Goal: Task Accomplishment & Management: Manage account settings

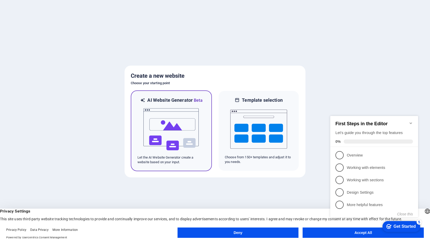
click at [176, 114] on img at bounding box center [171, 130] width 57 height 52
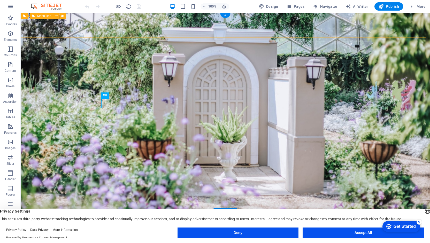
click at [38, 213] on div "Doonbah Quarry Home About Services FAQ Contact Menu" at bounding box center [225, 230] width 409 height 34
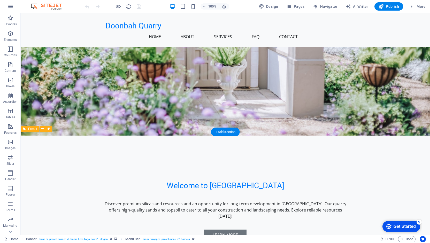
scroll to position [90, 0]
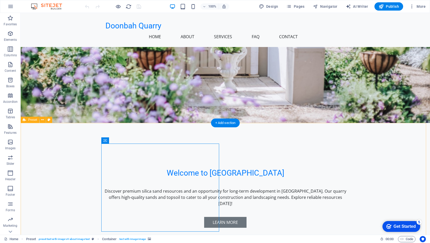
scroll to position [0, 0]
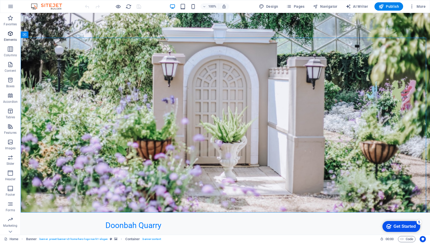
click at [10, 35] on icon "button" at bounding box center [10, 33] width 6 height 6
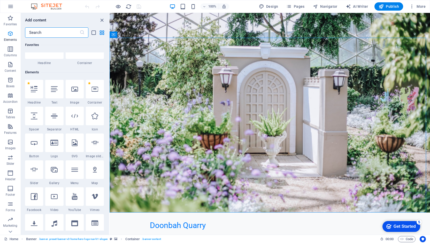
scroll to position [55, 0]
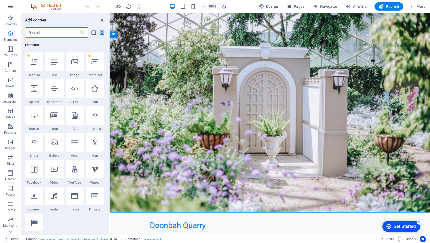
click at [12, 32] on icon "button" at bounding box center [10, 33] width 6 height 6
click at [10, 174] on icon "button" at bounding box center [10, 173] width 6 height 6
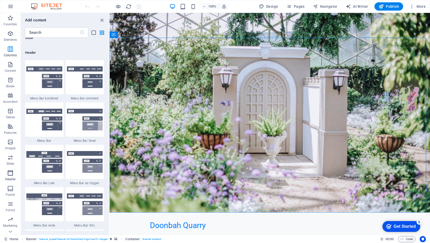
scroll to position [3110, 0]
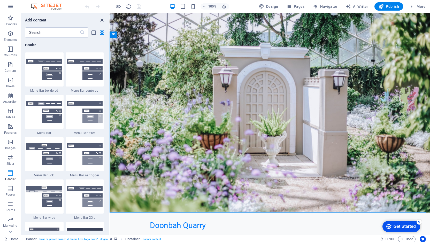
click at [103, 18] on icon "close panel" at bounding box center [102, 20] width 6 height 6
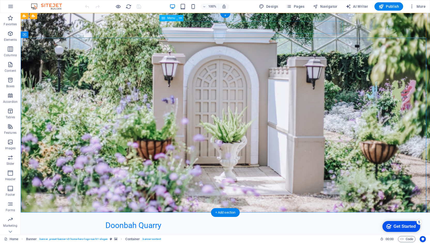
click at [207, 230] on nav "Home About Services FAQ Contact" at bounding box center [225, 236] width 240 height 12
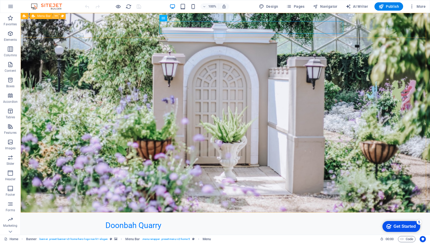
click at [56, 17] on icon at bounding box center [56, 15] width 3 height 5
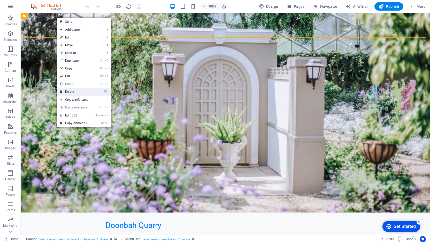
click at [73, 90] on link "⌦ Delete" at bounding box center [74, 92] width 35 height 8
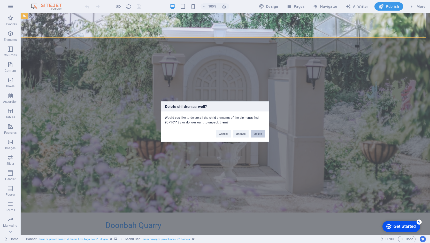
click at [261, 134] on button "Delete" at bounding box center [258, 134] width 14 height 8
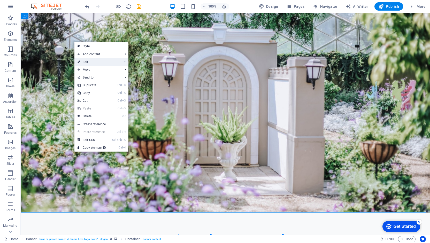
click at [106, 62] on link "⏎ Edit" at bounding box center [91, 62] width 35 height 8
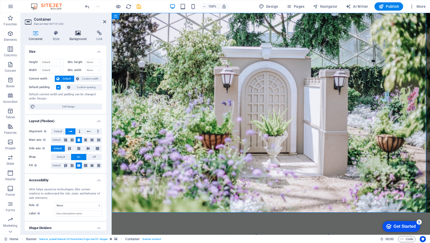
click at [77, 34] on icon at bounding box center [78, 32] width 25 height 5
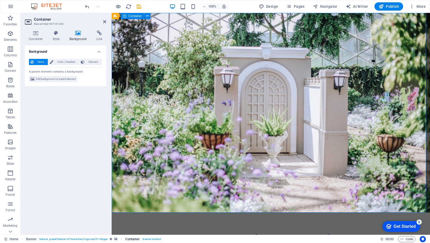
click at [146, 240] on span ". banner-content" at bounding box center [151, 239] width 19 height 6
click at [148, 237] on span ". banner-content" at bounding box center [151, 239] width 19 height 6
click at [115, 239] on icon "breadcrumb" at bounding box center [115, 239] width 3 height 3
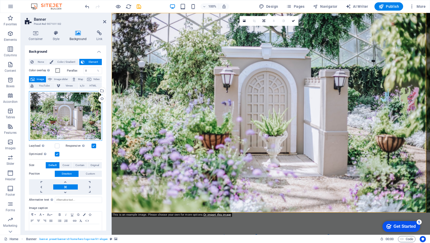
click at [74, 113] on div "Drag files here, click to choose files or select files from Files or our free s…" at bounding box center [65, 116] width 73 height 50
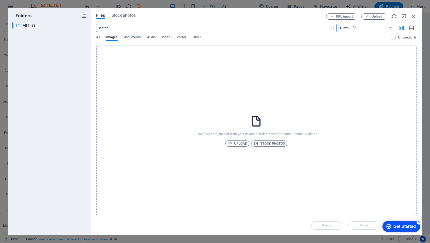
click at [231, 141] on span "Upload" at bounding box center [238, 144] width 20 height 6
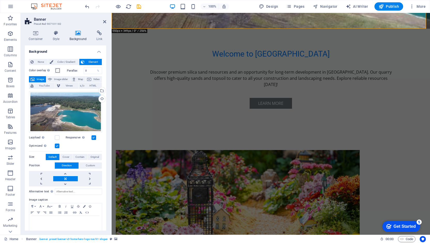
scroll to position [184, 0]
click at [200, 150] on figure at bounding box center [238, 194] width 244 height 88
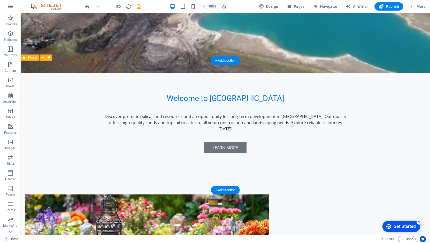
scroll to position [139, 0]
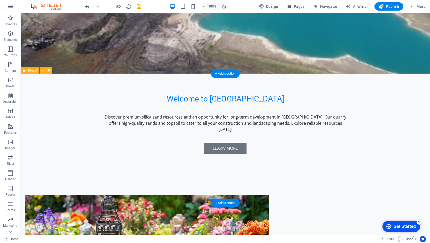
click at [162, 195] on figure at bounding box center [147, 239] width 244 height 88
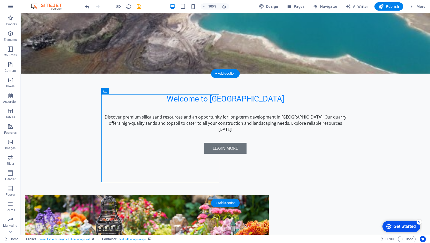
click at [178, 195] on figure at bounding box center [147, 239] width 244 height 88
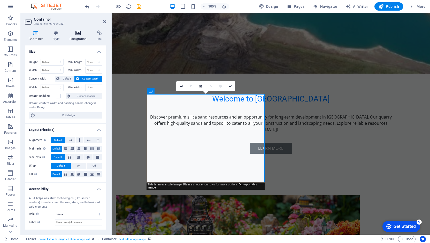
click at [85, 36] on h4 "Background" at bounding box center [79, 35] width 27 height 11
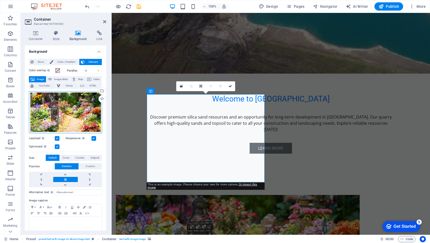
click at [64, 110] on div "Drag files here, click to choose files or select files from Files or our free s…" at bounding box center [65, 112] width 73 height 42
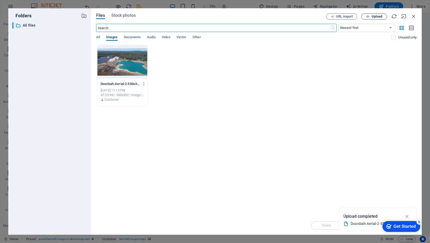
click at [371, 15] on span "Upload" at bounding box center [376, 16] width 11 height 3
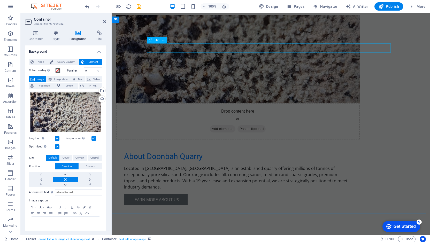
scroll to position [320, 0]
click at [363, 132] on icon at bounding box center [362, 130] width 3 height 5
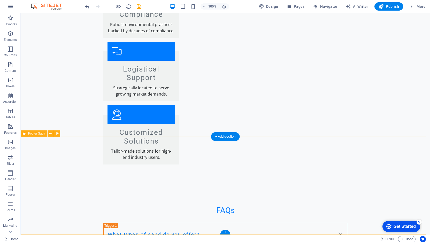
scroll to position [825, 0]
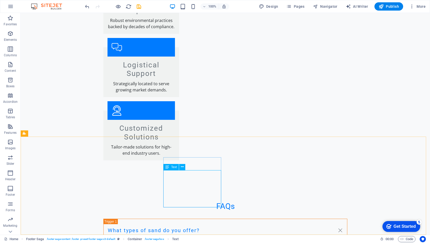
click at [172, 167] on span "Text" at bounding box center [174, 167] width 6 height 3
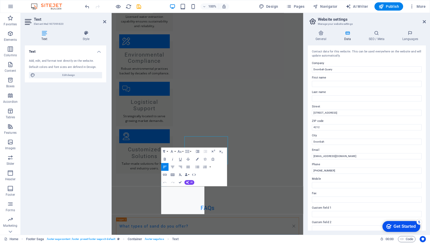
scroll to position [818, 0]
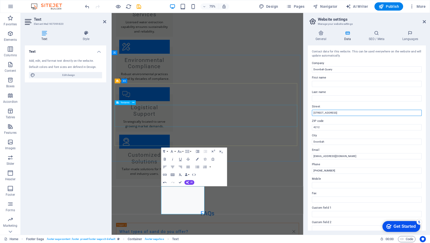
drag, startPoint x: 452, startPoint y: 125, endPoint x: 347, endPoint y: 143, distance: 107.0
click at [334, 114] on input "[STREET_ADDRESS]" at bounding box center [367, 113] width 110 height 6
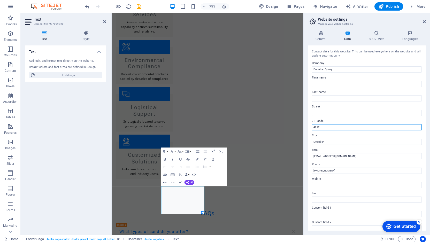
click at [334, 125] on input "4212" at bounding box center [367, 127] width 110 height 6
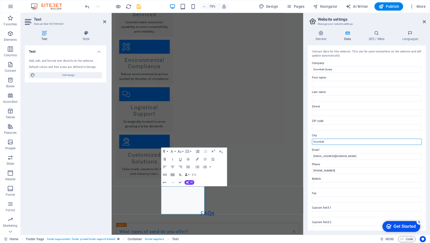
click at [353, 139] on input "Doonbah" at bounding box center [367, 142] width 110 height 6
type input "[GEOGRAPHIC_DATA] [GEOGRAPHIC_DATA]"
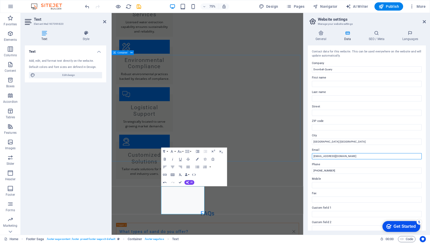
drag, startPoint x: 463, startPoint y: 167, endPoint x: 327, endPoint y: 194, distance: 139.0
paste input "[PERSON_NAME][EMAIL_ADDRESS][DOMAIN_NAME]"
type input "[PERSON_NAME][EMAIL_ADDRESS][DOMAIN_NAME]"
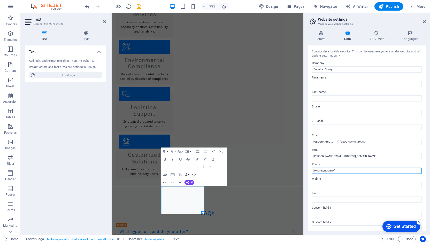
drag, startPoint x: 332, startPoint y: 171, endPoint x: 308, endPoint y: 171, distance: 23.5
click at [308, 171] on div "Contact data for this website. This can be used everywhere on the website and w…" at bounding box center [367, 137] width 118 height 185
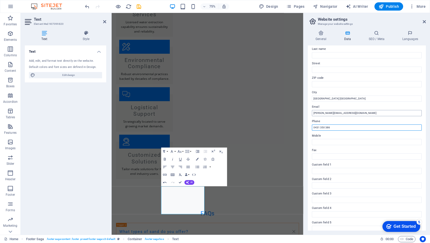
scroll to position [63, 0]
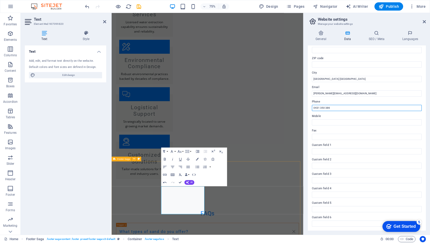
type input "0431 350 386"
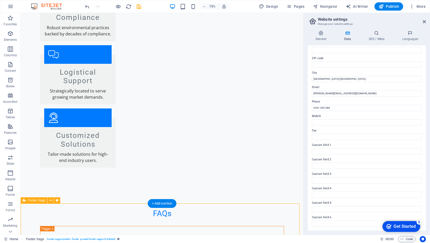
scroll to position [825, 0]
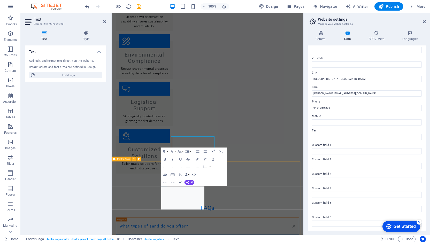
scroll to position [818, 0]
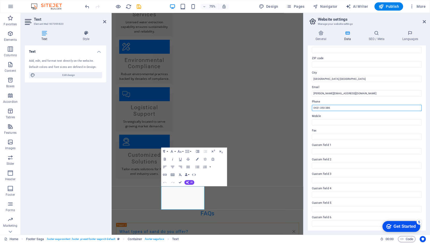
drag, startPoint x: 347, startPoint y: 108, endPoint x: 303, endPoint y: 108, distance: 43.4
click at [303, 108] on aside "Website settings Manage your website settings General Data SEO / Meta Languages…" at bounding box center [366, 124] width 127 height 222
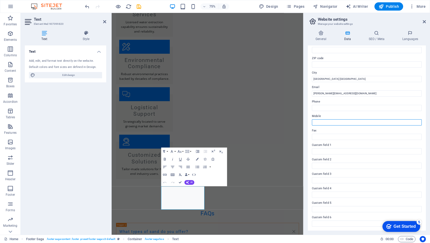
click at [327, 122] on input "Mobile" at bounding box center [367, 122] width 110 height 6
paste input "0431 350 386"
type input "0431 350 386"
click at [337, 133] on label "Fax" at bounding box center [367, 131] width 110 height 6
click at [337, 134] on input "Fax" at bounding box center [367, 137] width 110 height 6
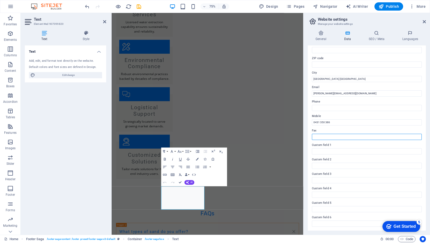
click at [338, 135] on input "Fax" at bounding box center [367, 137] width 110 height 6
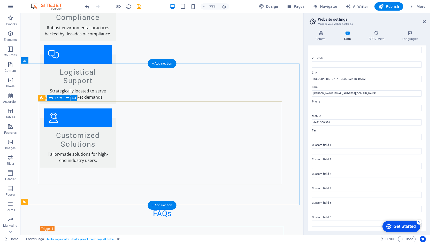
scroll to position [825, 0]
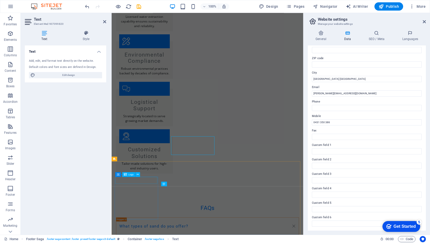
scroll to position [818, 0]
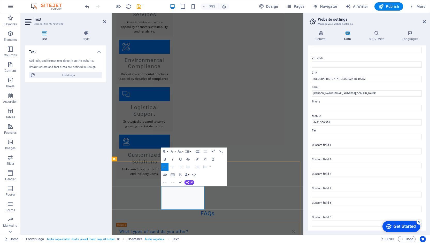
drag, startPoint x: 347, startPoint y: 122, endPoint x: 309, endPoint y: 123, distance: 38.5
click at [309, 123] on div "Contact data for this website. This can be used everywhere on the website and w…" at bounding box center [367, 137] width 118 height 185
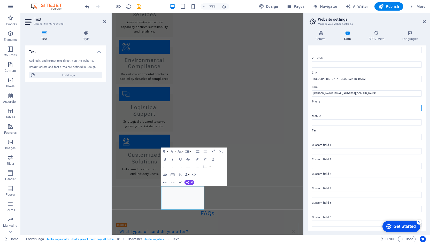
click at [329, 106] on input "Phone" at bounding box center [367, 108] width 110 height 6
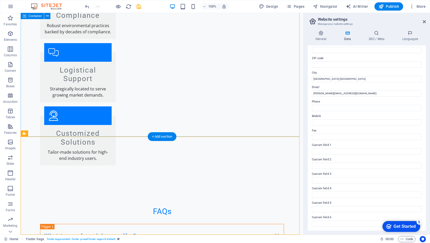
scroll to position [825, 0]
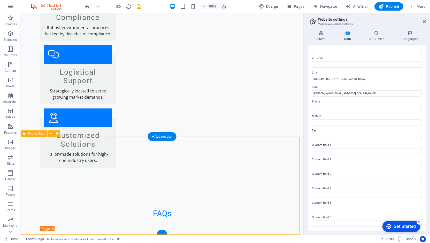
select select "footer"
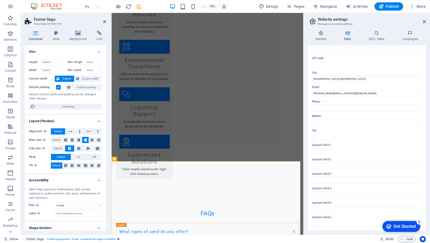
scroll to position [14, 0]
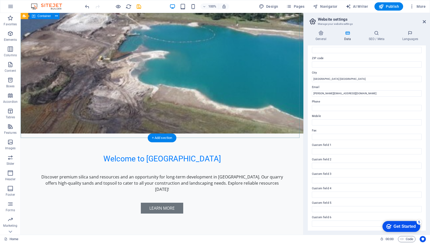
scroll to position [0, 0]
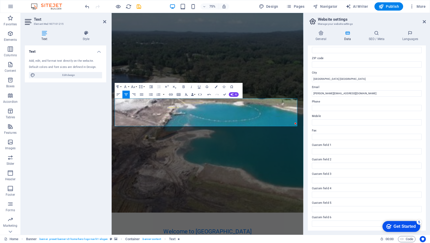
drag, startPoint x: 318, startPoint y: 158, endPoint x: 117, endPoint y: 132, distance: 202.6
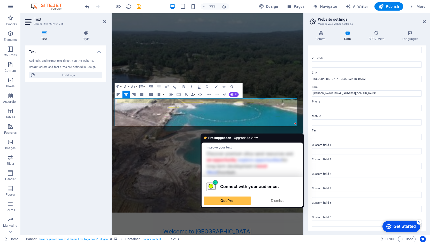
click at [128, 86] on button "Font Family" at bounding box center [125, 87] width 7 height 8
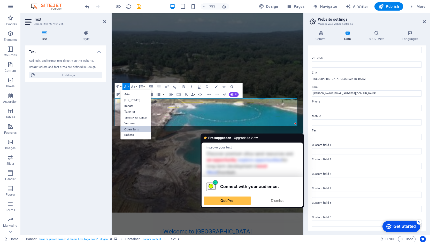
click at [135, 130] on link "Open Sans" at bounding box center [136, 129] width 31 height 6
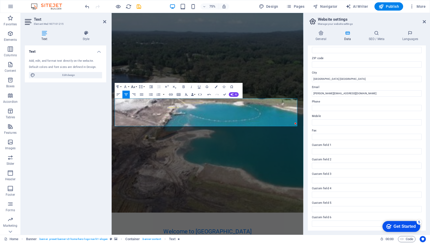
click at [134, 87] on icon "button" at bounding box center [133, 86] width 4 height 3
click at [134, 118] on link "12" at bounding box center [133, 118] width 14 height 6
click at [135, 88] on icon "button" at bounding box center [133, 86] width 5 height 5
click at [135, 102] on link "18" at bounding box center [133, 102] width 14 height 6
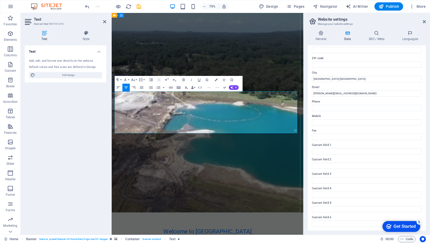
drag, startPoint x: 298, startPoint y: 168, endPoint x: 262, endPoint y: 163, distance: 36.7
drag, startPoint x: 262, startPoint y: 163, endPoint x: 282, endPoint y: 169, distance: 20.5
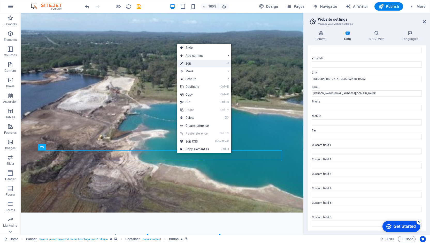
click at [192, 64] on link "⏎ Edit" at bounding box center [194, 64] width 35 height 8
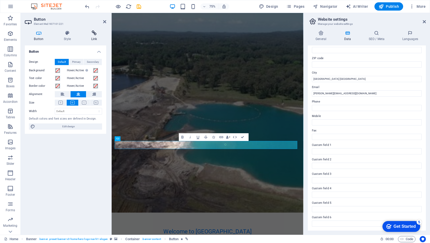
click at [93, 35] on icon at bounding box center [94, 32] width 24 height 5
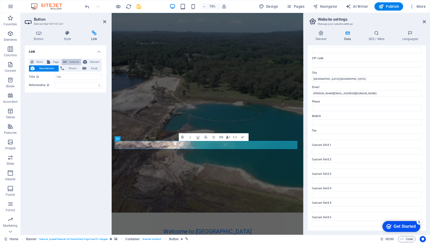
click at [68, 61] on button "External" at bounding box center [71, 62] width 20 height 6
select select "blank"
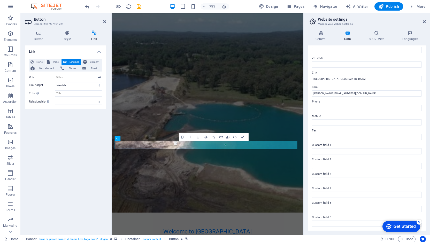
paste input "[URL][DOMAIN_NAME][DOMAIN_NAME]"
type input "[URL][DOMAIN_NAME][DOMAIN_NAME]"
click at [64, 121] on div "Link None Page External Element Next element Phone Email Page Home Subpage Lega…" at bounding box center [65, 137] width 81 height 185
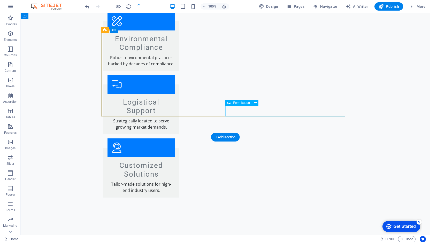
scroll to position [824, 0]
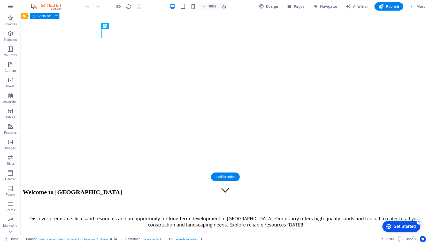
scroll to position [36, 0]
